Goal: Transaction & Acquisition: Book appointment/travel/reservation

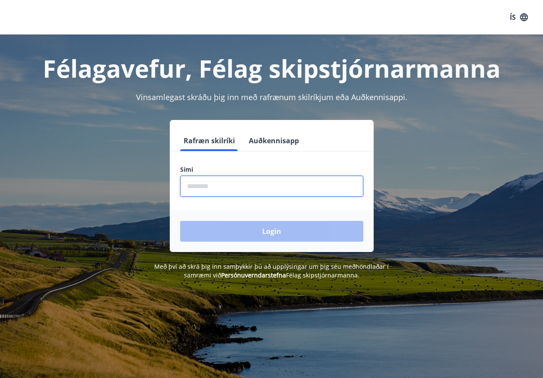
click at [196, 182] on input "phone" at bounding box center [271, 186] width 183 height 21
type input "********"
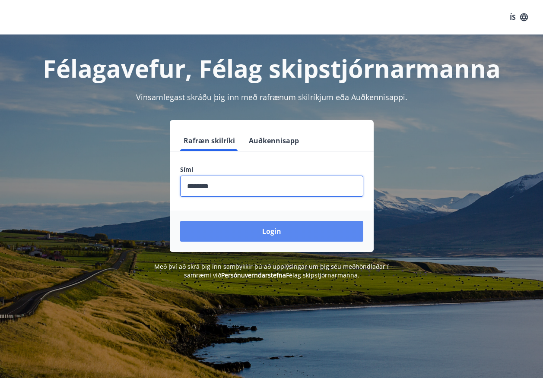
click at [301, 232] on button "Login" at bounding box center [271, 231] width 183 height 21
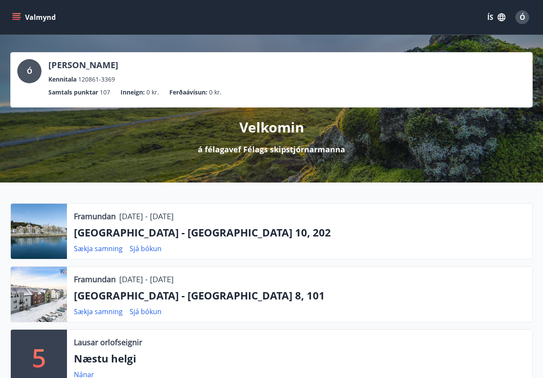
click at [14, 16] on icon "menu" at bounding box center [17, 15] width 8 height 1
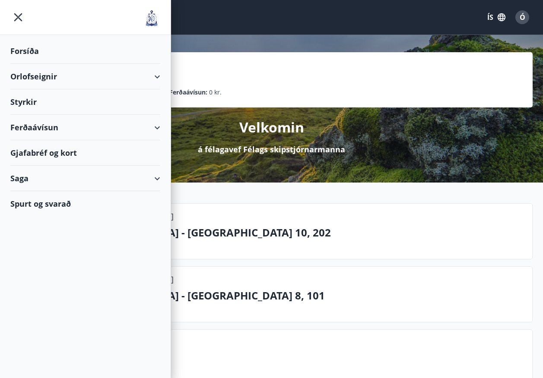
click at [34, 74] on div "Orlofseignir" at bounding box center [85, 76] width 150 height 25
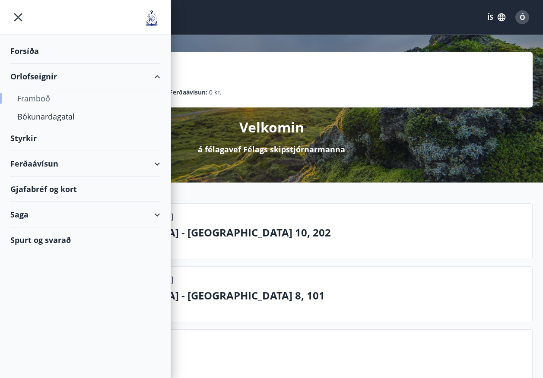
click at [47, 98] on div "Framboð" at bounding box center [85, 98] width 136 height 18
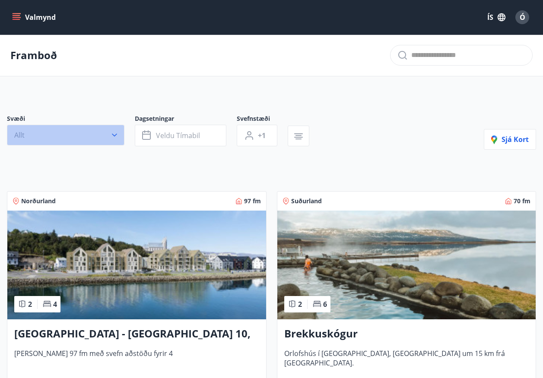
click at [116, 136] on icon "button" at bounding box center [114, 135] width 9 height 9
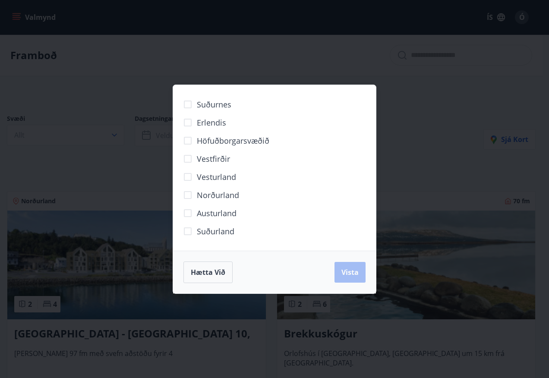
click at [202, 195] on span "Norðurland" at bounding box center [218, 195] width 42 height 11
click at [440, 85] on div "Suðurnes Erlendis Höfuðborgarsvæðið [GEOGRAPHIC_DATA] [GEOGRAPHIC_DATA] [GEOGRA…" at bounding box center [274, 189] width 549 height 378
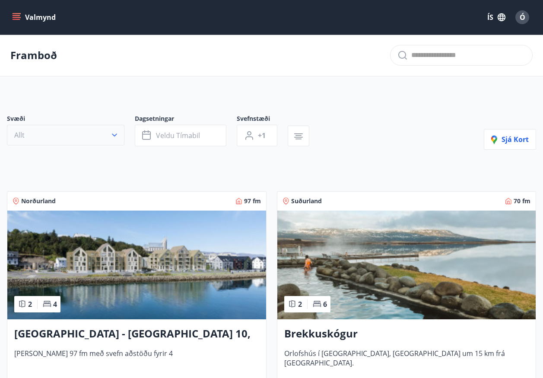
click at [114, 137] on icon "button" at bounding box center [114, 135] width 9 height 9
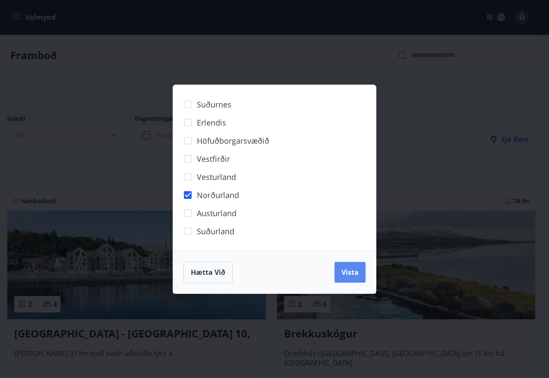
click at [351, 278] on button "Vista" at bounding box center [350, 272] width 31 height 21
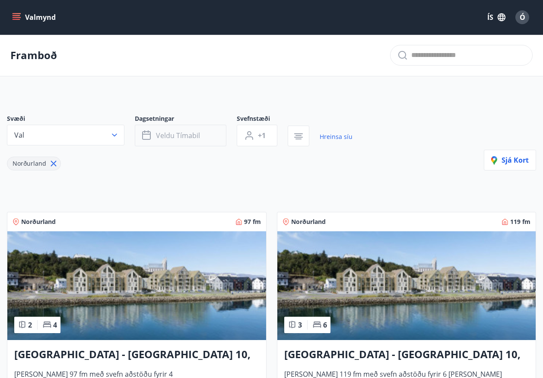
click at [210, 136] on button "Veldu tímabil" at bounding box center [181, 136] width 92 height 22
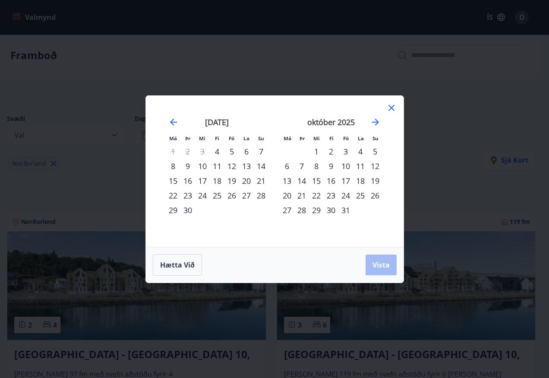
click at [345, 152] on div "3" at bounding box center [345, 151] width 15 height 15
click at [377, 150] on div "5" at bounding box center [375, 151] width 15 height 15
click at [380, 266] on span "Vista" at bounding box center [381, 264] width 17 height 9
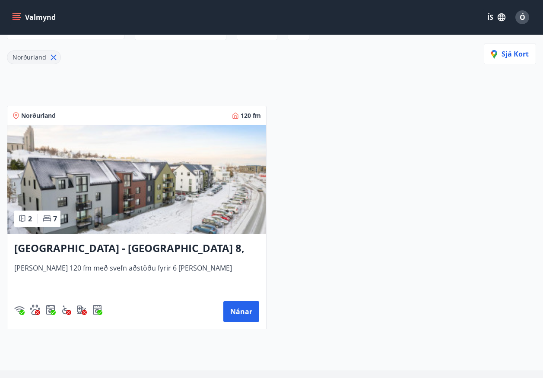
scroll to position [115, 0]
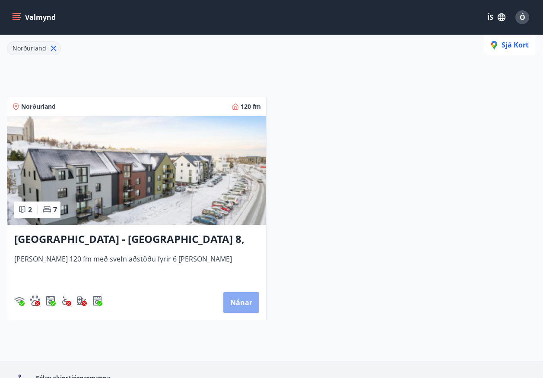
click at [243, 311] on button "Nánar" at bounding box center [241, 302] width 36 height 21
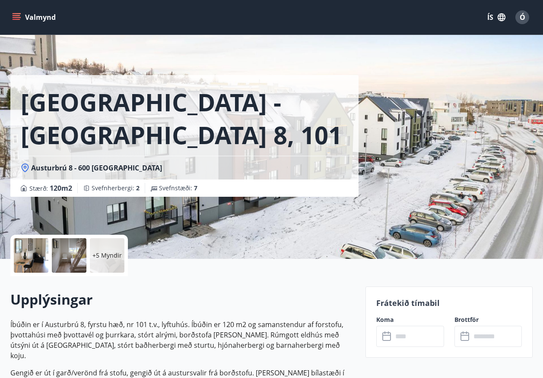
drag, startPoint x: 8, startPoint y: 17, endPoint x: 27, endPoint y: 19, distance: 18.7
click at [13, 19] on div "Valmynd ÍS Ó" at bounding box center [271, 17] width 543 height 35
click at [20, 16] on icon "menu" at bounding box center [16, 17] width 9 height 9
click at [525, 18] on div "Ó" at bounding box center [522, 17] width 14 height 14
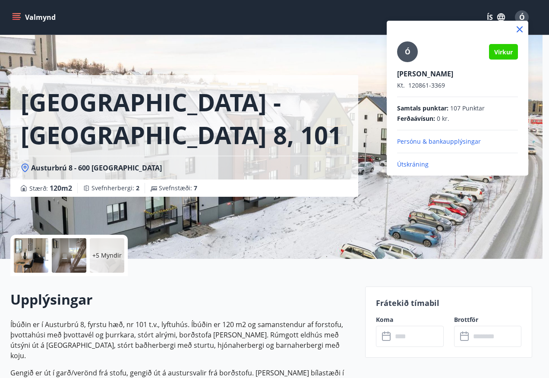
click at [19, 15] on div at bounding box center [274, 189] width 549 height 378
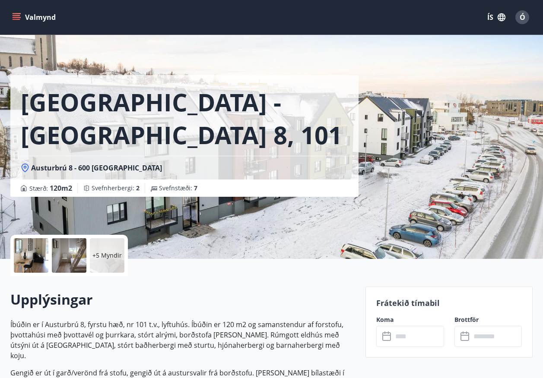
click at [14, 16] on icon "menu" at bounding box center [16, 17] width 9 height 9
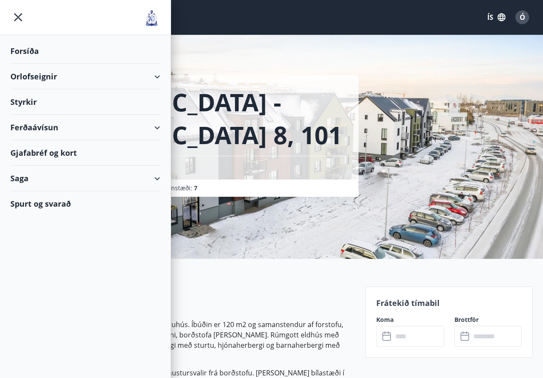
click at [20, 16] on icon "menu" at bounding box center [18, 17] width 8 height 8
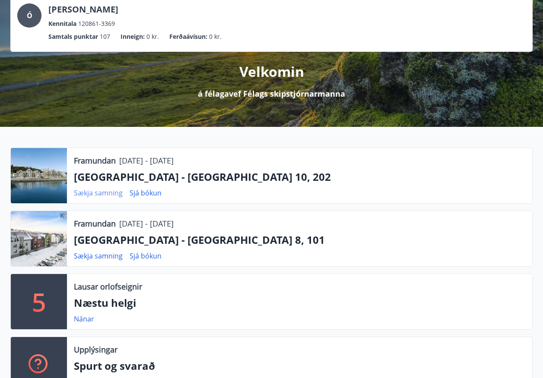
scroll to position [57, 0]
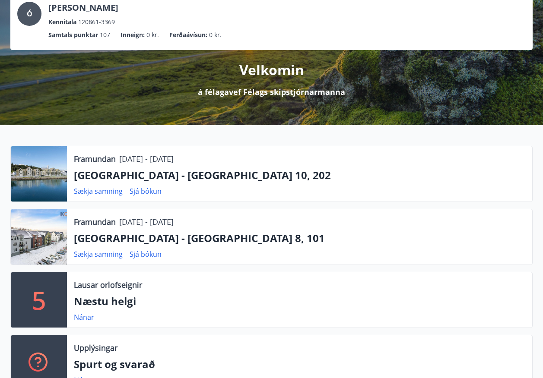
click at [109, 176] on p "[GEOGRAPHIC_DATA] - [GEOGRAPHIC_DATA] 10, 202" at bounding box center [299, 175] width 451 height 15
click at [94, 161] on p "Framundan" at bounding box center [95, 158] width 42 height 11
click at [145, 190] on link "Sjá bókun" at bounding box center [146, 191] width 32 height 9
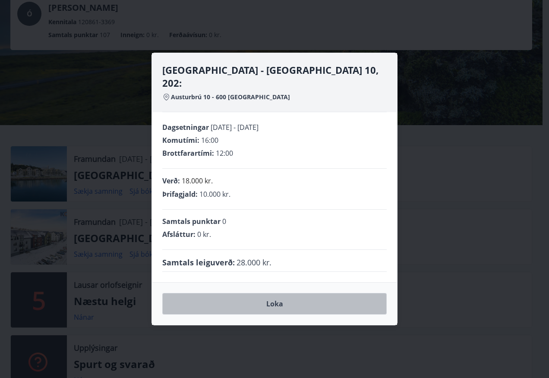
click at [276, 302] on button "Loka" at bounding box center [274, 304] width 224 height 22
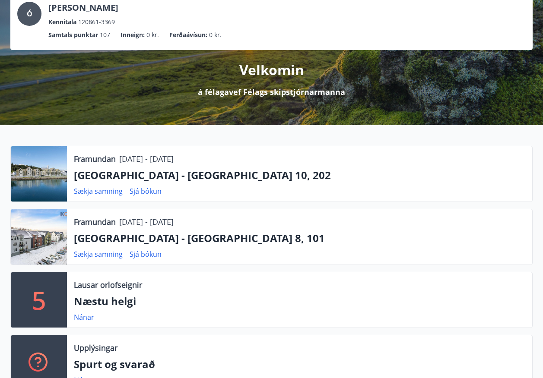
scroll to position [0, 0]
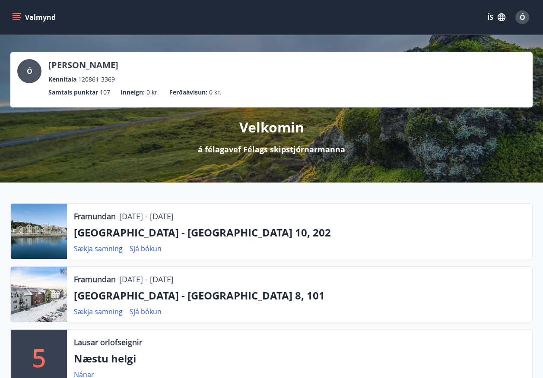
click at [19, 14] on icon "menu" at bounding box center [16, 17] width 9 height 9
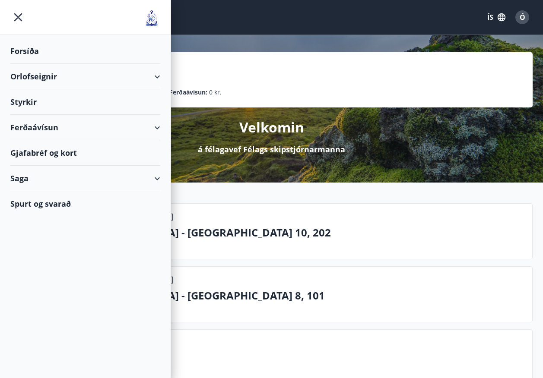
click at [59, 78] on div "Orlofseignir" at bounding box center [85, 76] width 150 height 25
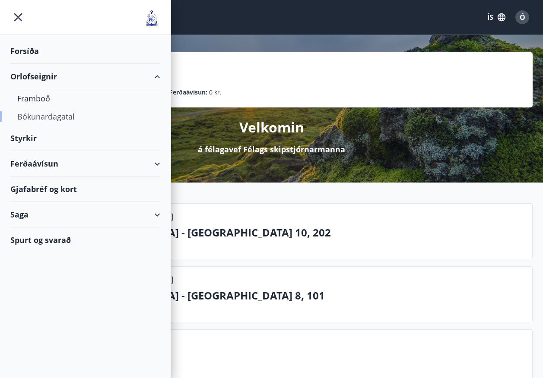
click at [32, 116] on div "Bókunardagatal" at bounding box center [85, 116] width 136 height 18
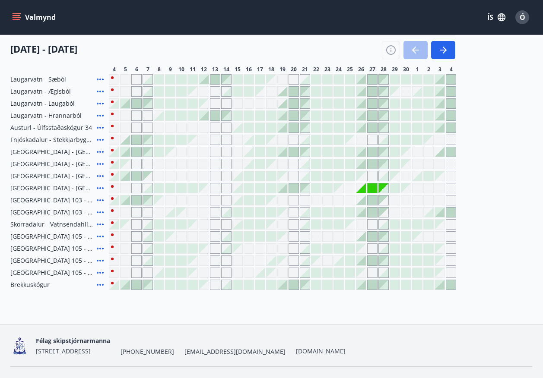
scroll to position [97, 0]
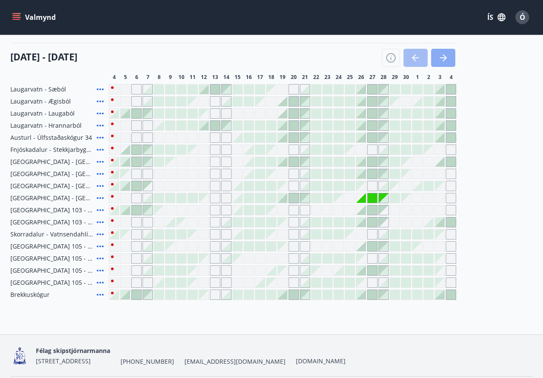
click at [446, 56] on icon "button" at bounding box center [443, 58] width 10 height 10
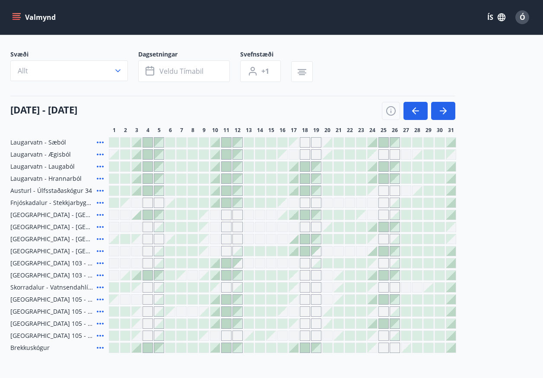
scroll to position [0, 0]
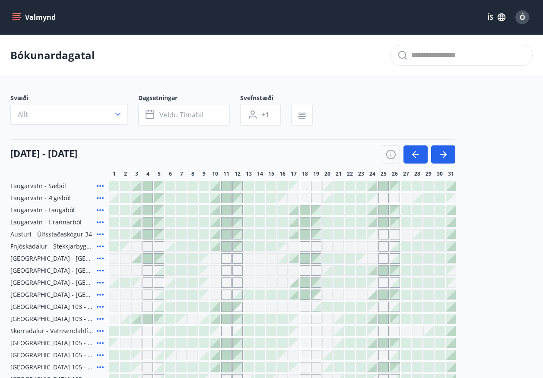
click at [116, 244] on div at bounding box center [113, 246] width 9 height 9
click at [140, 235] on div at bounding box center [136, 234] width 9 height 9
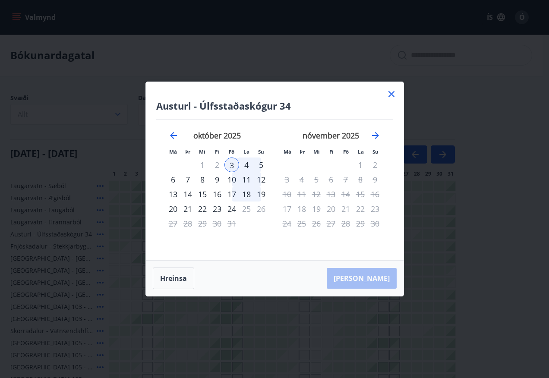
click at [393, 92] on icon at bounding box center [391, 94] width 10 height 10
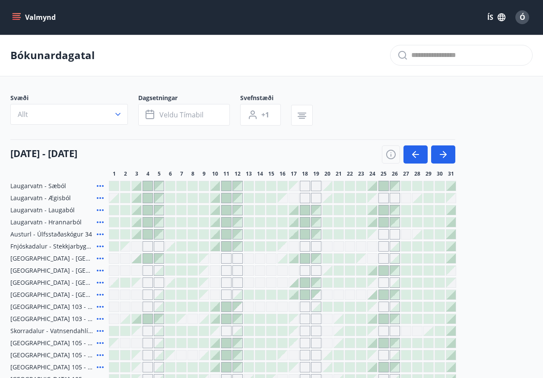
click at [394, 95] on div "Svæði Allt Dagsetningar Veldu tímabil Svefnstæði +1" at bounding box center [271, 111] width 522 height 35
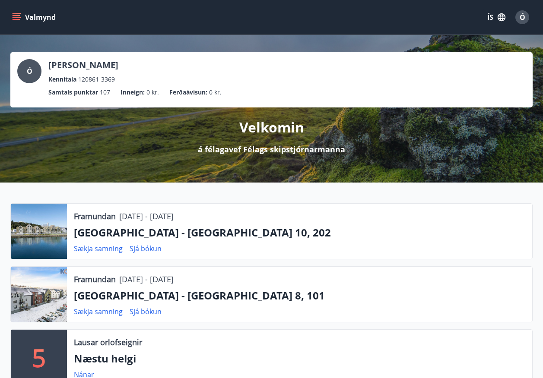
click at [15, 18] on icon "menu" at bounding box center [17, 17] width 9 height 1
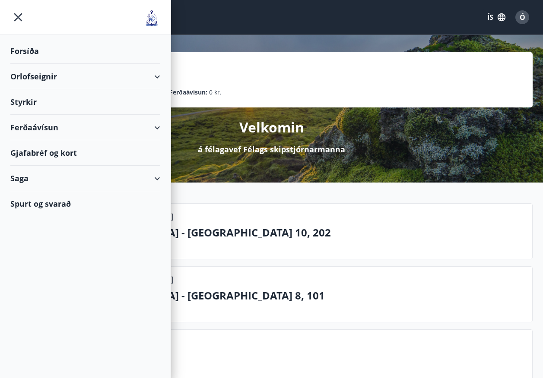
click at [22, 76] on div "Orlofseignir" at bounding box center [85, 76] width 150 height 25
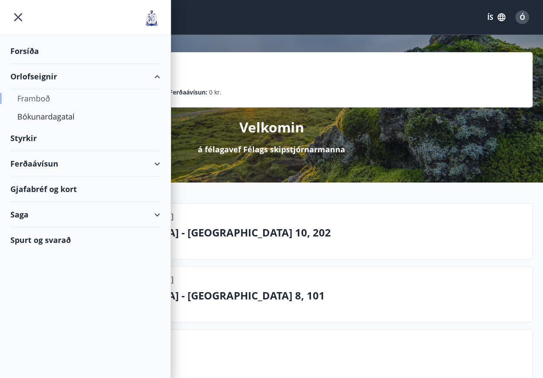
click at [24, 97] on div "Framboð" at bounding box center [85, 98] width 136 height 18
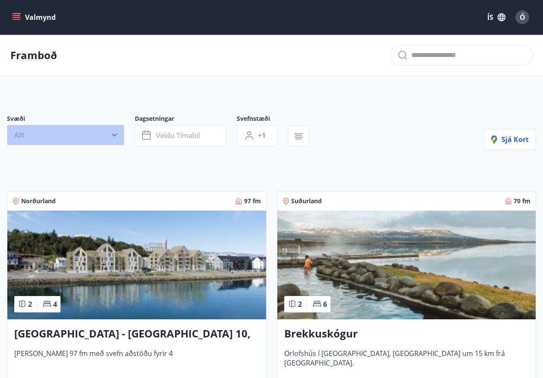
click at [117, 139] on button "Allt" at bounding box center [65, 135] width 117 height 21
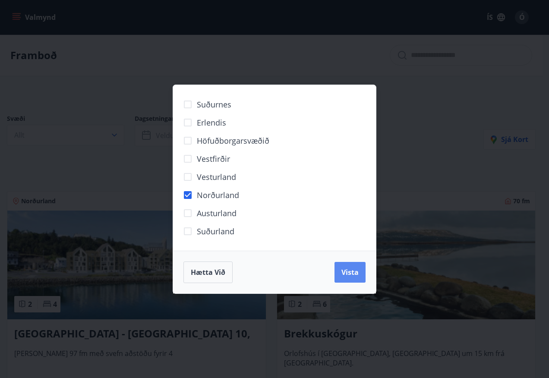
click at [357, 274] on span "Vista" at bounding box center [349, 272] width 17 height 9
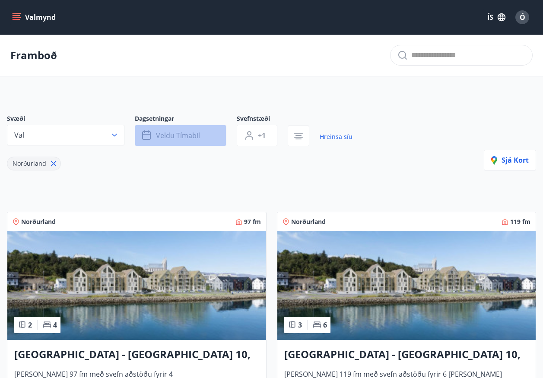
click at [196, 137] on span "Veldu tímabil" at bounding box center [178, 135] width 44 height 9
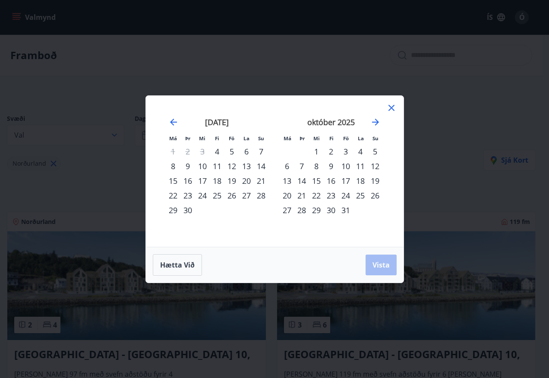
click at [348, 152] on div "3" at bounding box center [345, 151] width 15 height 15
click at [374, 152] on div "5" at bounding box center [375, 151] width 15 height 15
click at [383, 264] on span "Vista" at bounding box center [381, 264] width 17 height 9
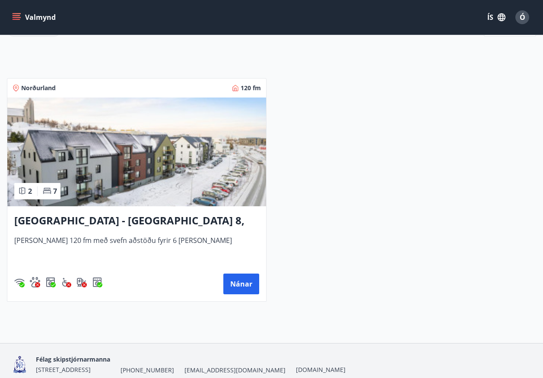
scroll to position [171, 0]
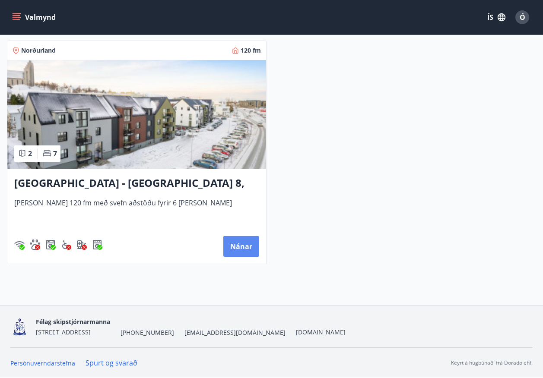
click at [242, 249] on button "Nánar" at bounding box center [241, 246] width 36 height 21
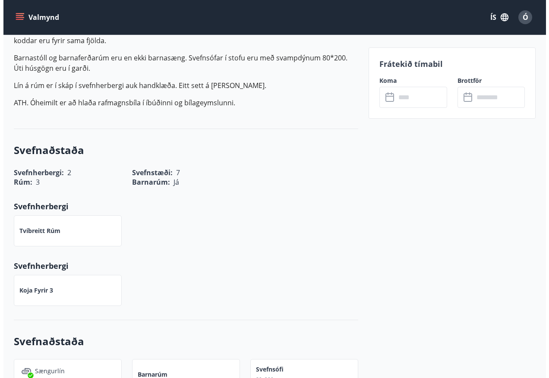
scroll to position [200, 0]
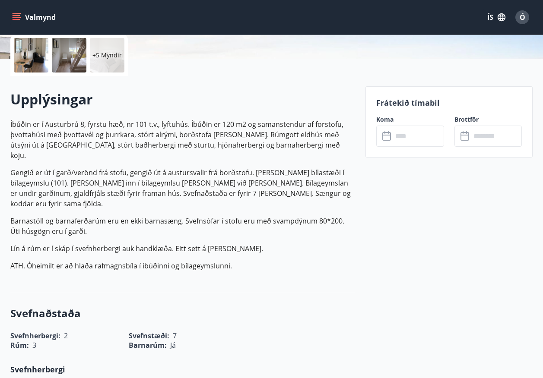
click at [402, 136] on input "text" at bounding box center [417, 136] width 51 height 21
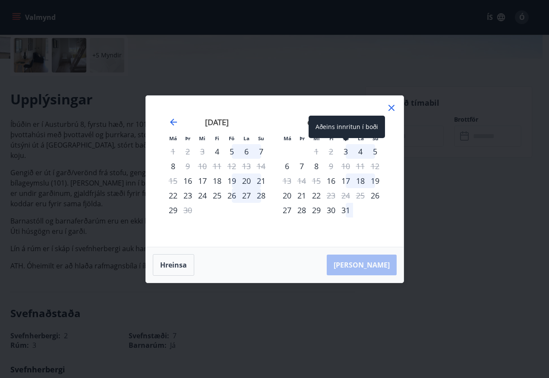
click at [345, 152] on div "3" at bounding box center [345, 151] width 15 height 15
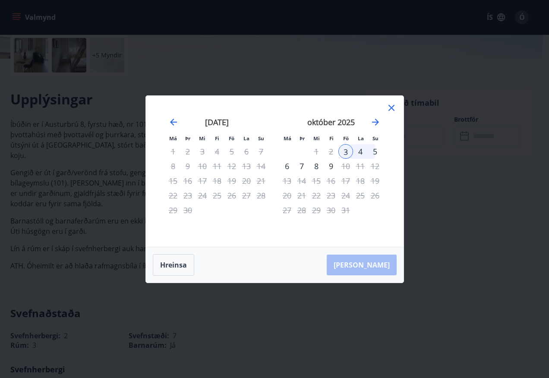
click at [377, 152] on div "5" at bounding box center [375, 151] width 15 height 15
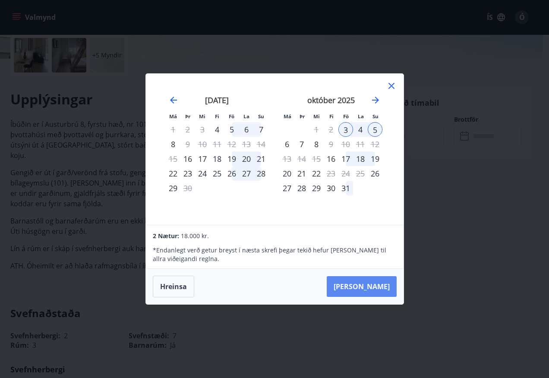
click at [370, 291] on button "[PERSON_NAME]" at bounding box center [362, 286] width 70 height 21
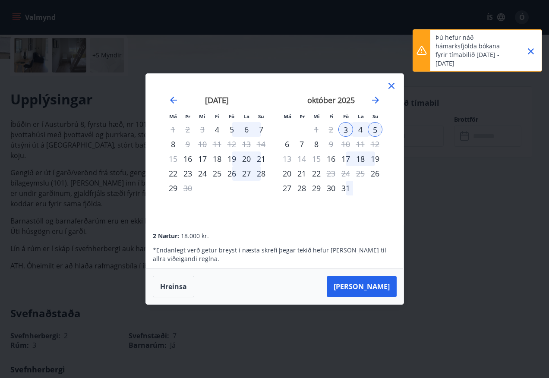
click at [531, 50] on icon "Close" at bounding box center [531, 51] width 10 height 10
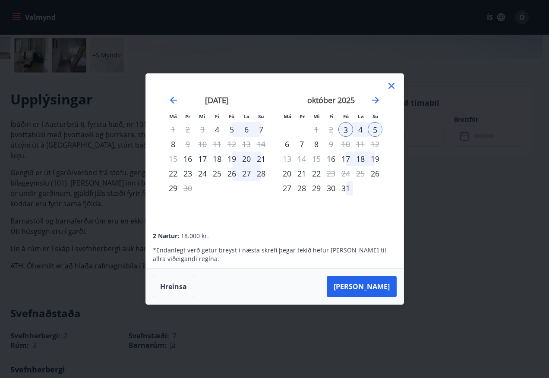
click at [388, 87] on icon at bounding box center [391, 86] width 10 height 10
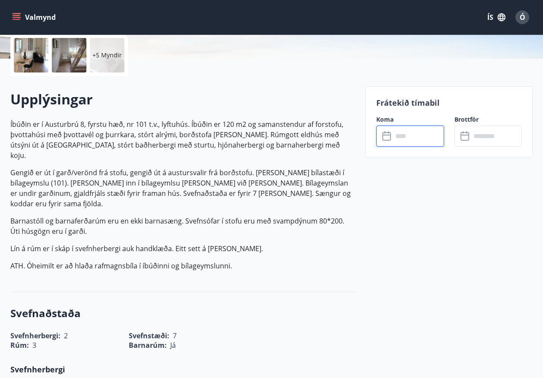
click at [524, 19] on span "Ó" at bounding box center [522, 17] width 6 height 9
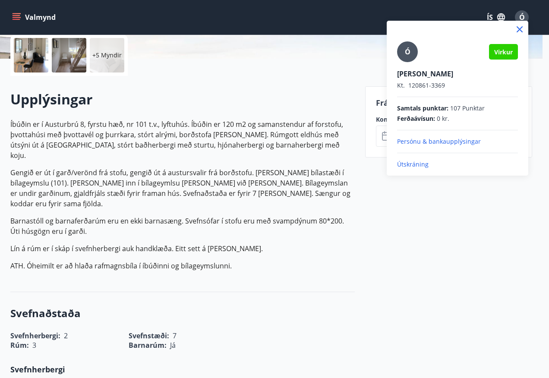
click at [414, 165] on p "Útskráning" at bounding box center [457, 164] width 121 height 9
